Goal: Task Accomplishment & Management: Complete application form

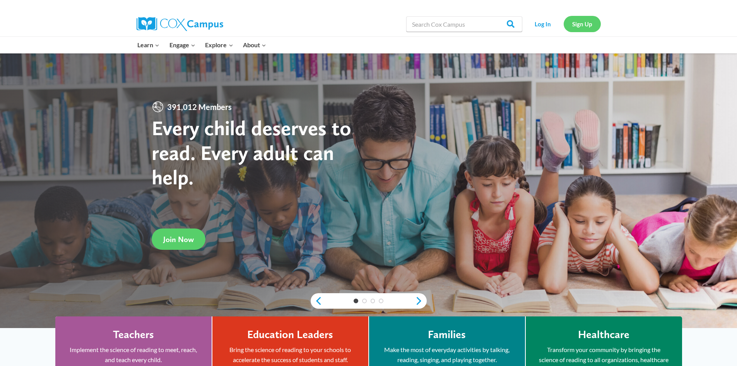
click at [574, 22] on link "Sign Up" at bounding box center [582, 24] width 37 height 16
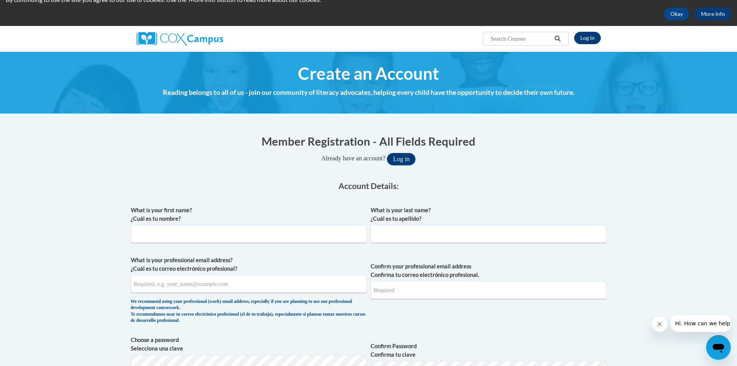
scroll to position [77, 0]
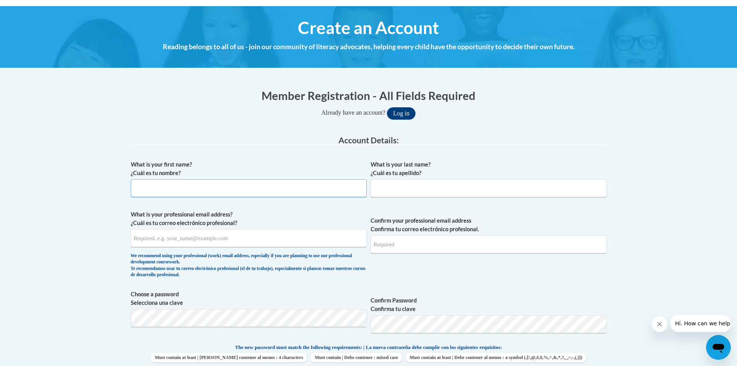
click at [222, 188] on input "What is your first name? ¿Cuál es tu nombre?" at bounding box center [249, 188] width 236 height 18
type input "Tiffany"
type input "Turner"
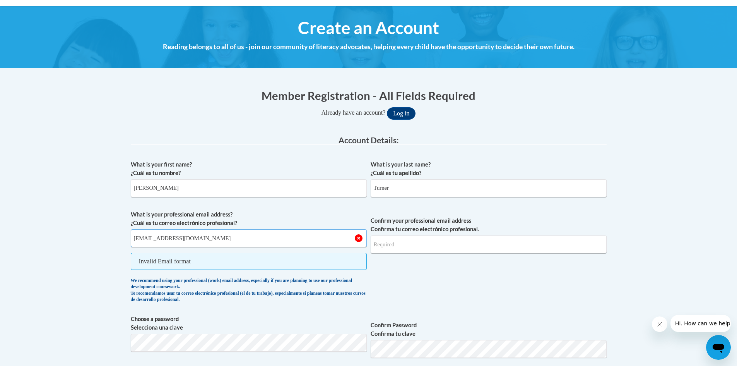
type input "turnertf@chipfalls.org"
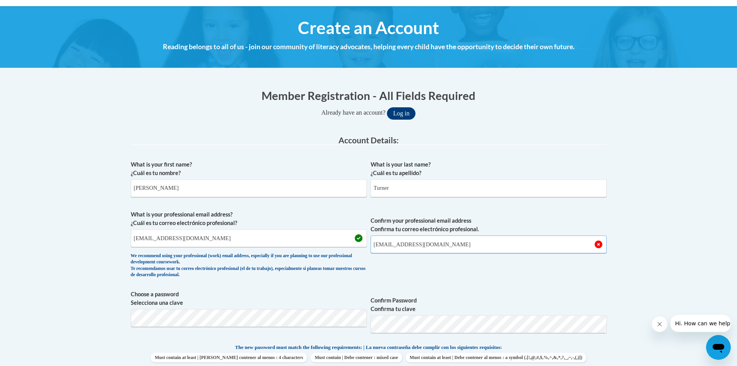
type input "turnertf@chipfalls.org"
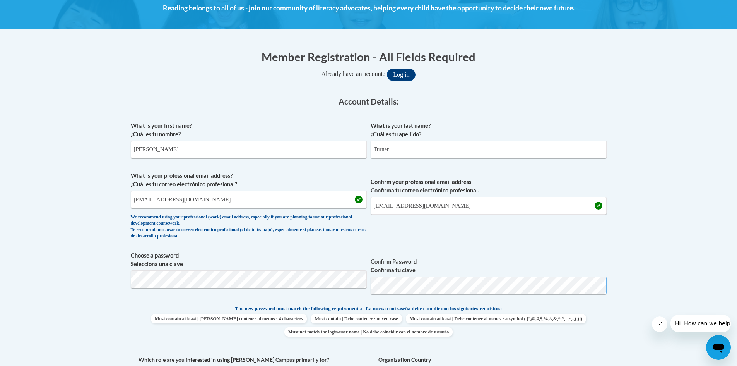
scroll to position [194, 0]
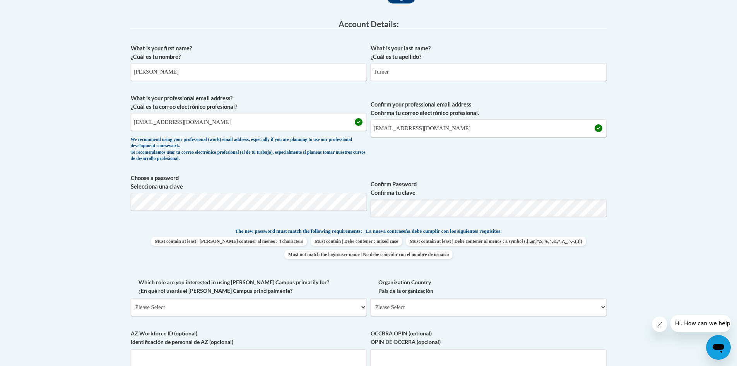
click at [556, 271] on div "What is your first name? ¿Cuál es tu nombre? Tiffany What is your last name? ¿C…" at bounding box center [369, 216] width 476 height 353
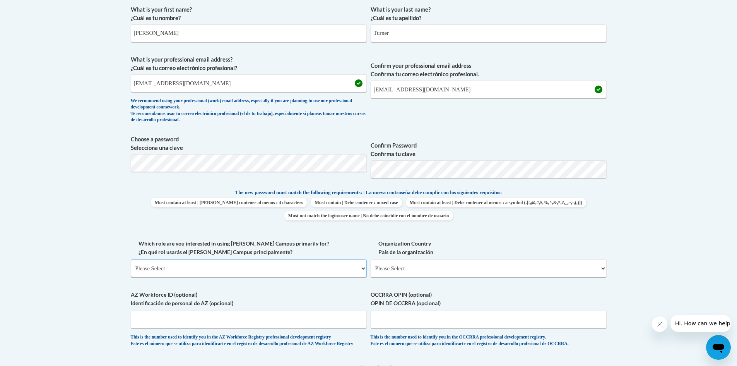
click at [237, 262] on select "Please Select College/University | Colegio/Universidad Community/Nonprofit Part…" at bounding box center [249, 268] width 236 height 18
select select "fbf2d438-af2f-41f8-98f1-81c410e29de3"
click at [131, 259] on select "Please Select College/University | Colegio/Universidad Community/Nonprofit Part…" at bounding box center [249, 268] width 236 height 18
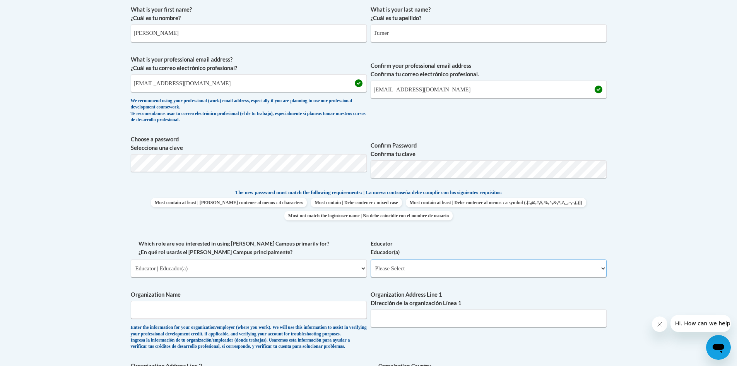
click at [422, 274] on select "Please Select Early Learning/Daycare Teacher/Family Home Care Provider | Maestr…" at bounding box center [489, 268] width 236 height 18
click at [421, 274] on select "Please Select Early Learning/Daycare Teacher/Family Home Care Provider | Maestr…" at bounding box center [489, 268] width 236 height 18
select select "d5fdb05a-b36c-4d60-97fa-9afceda7e903"
click at [371, 259] on select "Please Select Early Learning/Daycare Teacher/Family Home Care Provider | Maestr…" at bounding box center [489, 268] width 236 height 18
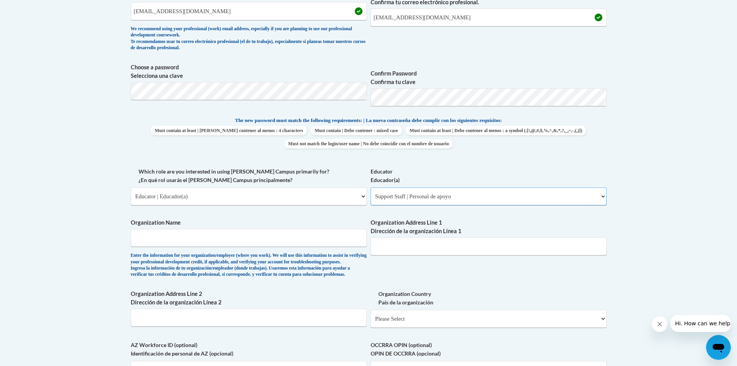
scroll to position [310, 0]
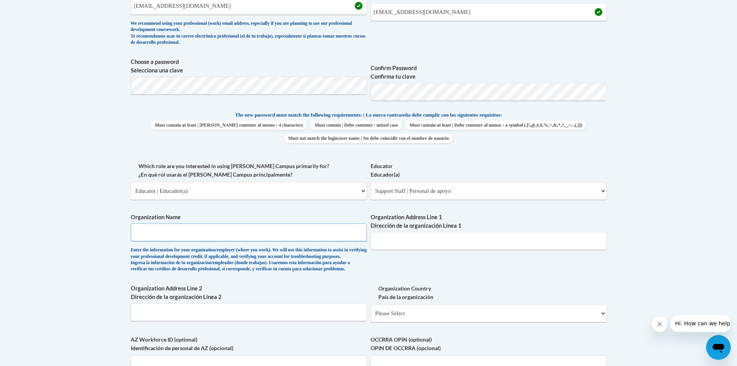
click at [236, 234] on input "Organization Name" at bounding box center [249, 232] width 236 height 18
type input "Chippewa Falls Area Unified School Distrcit"
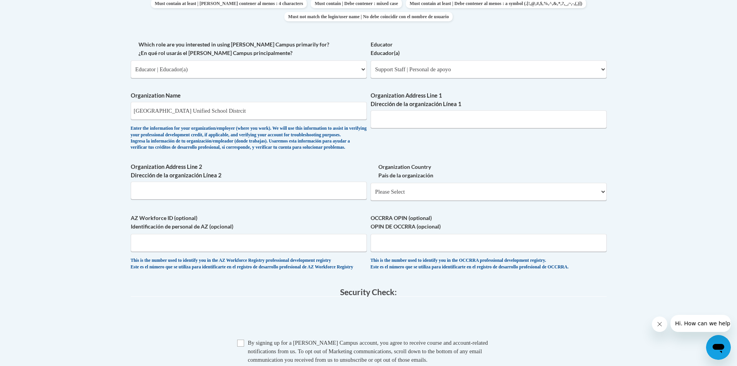
scroll to position [426, 0]
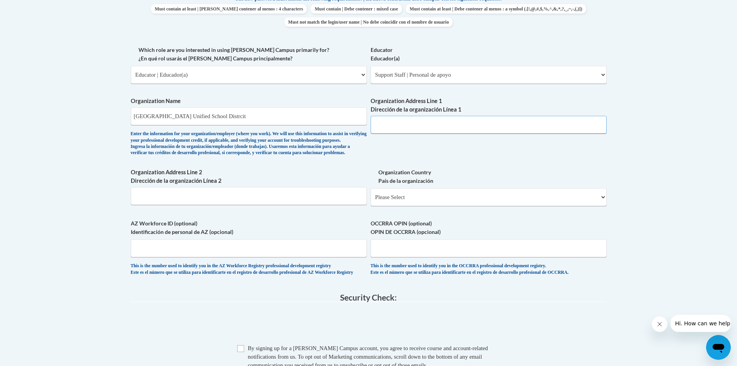
click at [438, 126] on input "Organization Address Line 1 Dirección de la organización Línea 1" at bounding box center [489, 125] width 236 height 18
type input "1200 Miles Street"
click at [426, 206] on select "Please Select United States | Estados Unidos Outside of the United States | Fue…" at bounding box center [489, 197] width 236 height 18
select select "ad49bcad-a171-4b2e-b99c-48b446064914"
click at [371, 200] on select "Please Select United States | Estados Unidos Outside of the United States | Fue…" at bounding box center [489, 197] width 236 height 18
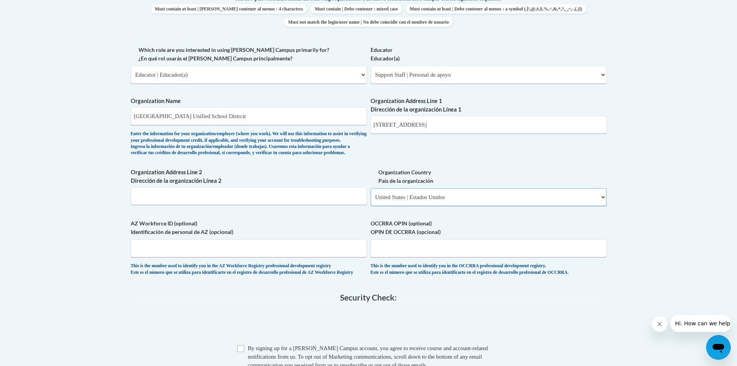
select select
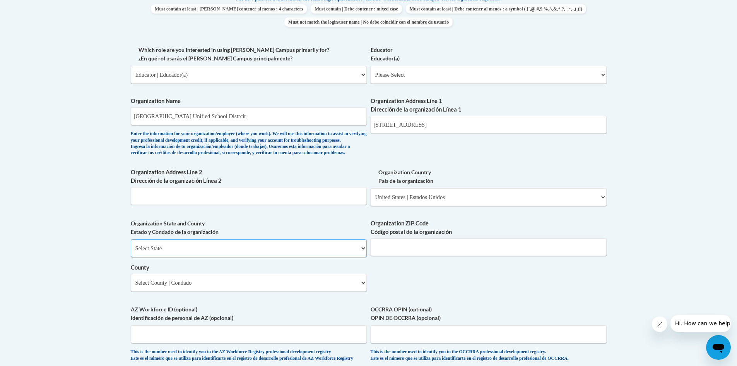
click at [243, 257] on select "Select State Alabama Alaska Arizona Arkansas California Colorado Connecticut De…" at bounding box center [249, 248] width 236 height 18
select select "Wisconsin"
click at [131, 252] on select "Select State Alabama Alaska Arizona Arkansas California Colorado Connecticut De…" at bounding box center [249, 248] width 236 height 18
click at [375, 256] on input "Organization ZIP Code Código postal de la organización" at bounding box center [489, 247] width 236 height 18
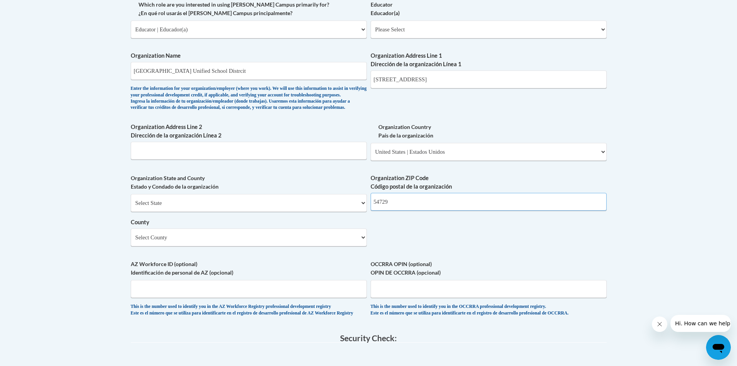
scroll to position [542, 0]
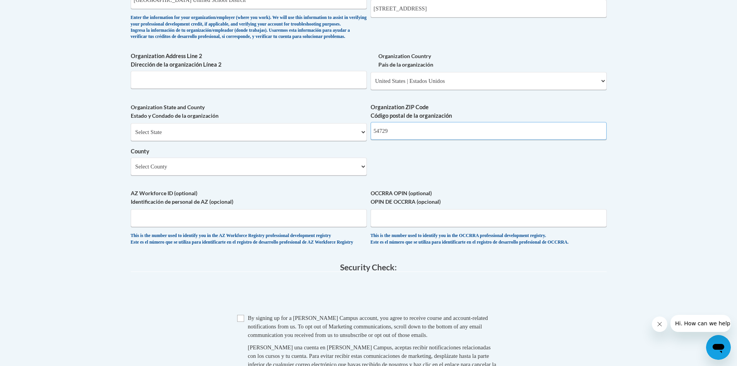
type input "54729"
click at [171, 175] on select "Select County Adams Ashland Barron Bayfield Brown Buffalo Burnett Calumet Chipp…" at bounding box center [249, 167] width 236 height 18
select select "Chippewa"
click at [131, 170] on select "Select County Adams Ashland Barron Bayfield Brown Buffalo Burnett Calumet Chipp…" at bounding box center [249, 167] width 236 height 18
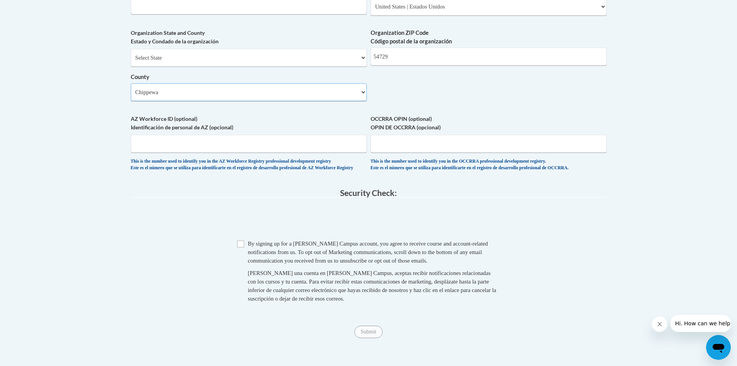
scroll to position [619, 0]
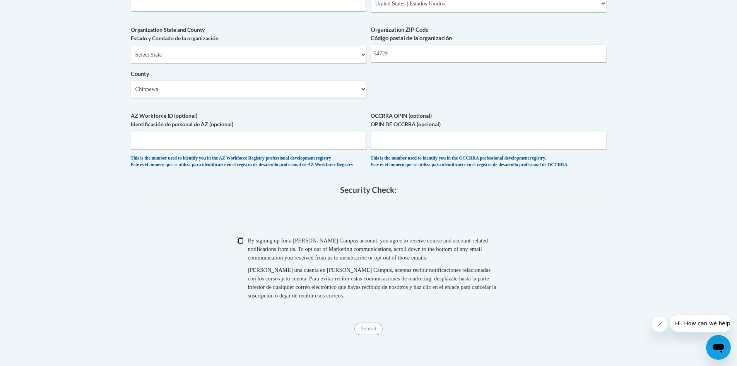
click at [238, 244] on input "Checkbox" at bounding box center [240, 240] width 7 height 7
checkbox input "true"
click at [373, 335] on input "Submit" at bounding box center [369, 328] width 28 height 12
